Goal: Navigation & Orientation: Find specific page/section

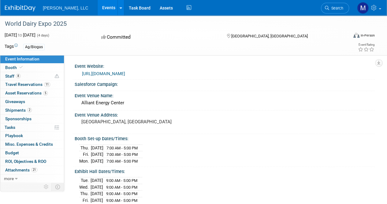
click at [98, 3] on link "Events" at bounding box center [109, 7] width 22 height 15
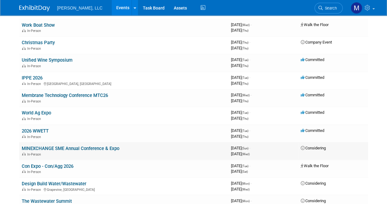
scroll to position [459, 0]
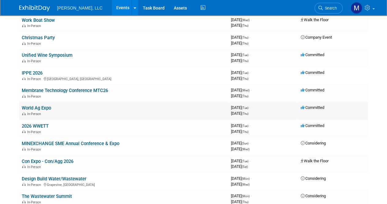
click at [37, 105] on link "World Ag Expo" at bounding box center [36, 108] width 29 height 6
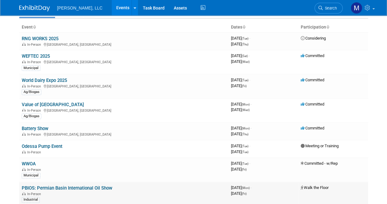
scroll to position [0, 0]
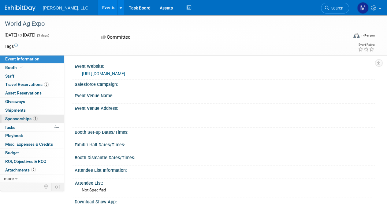
click at [27, 116] on span "Sponsorships 1" at bounding box center [21, 118] width 32 height 5
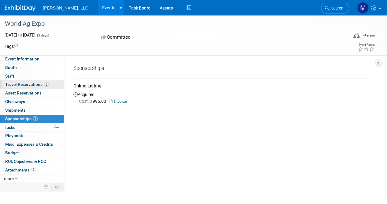
click at [17, 84] on span "Travel Reservations 5" at bounding box center [26, 84] width 43 height 5
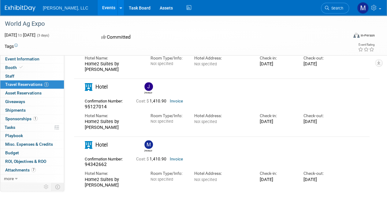
scroll to position [245, 0]
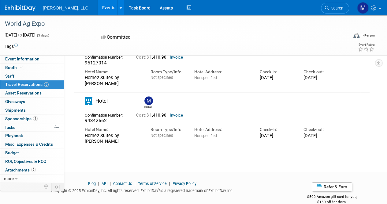
click at [174, 115] on link "Invoice" at bounding box center [176, 115] width 13 height 5
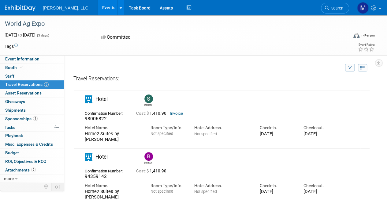
scroll to position [0, 0]
